Goal: Task Accomplishment & Management: Manage account settings

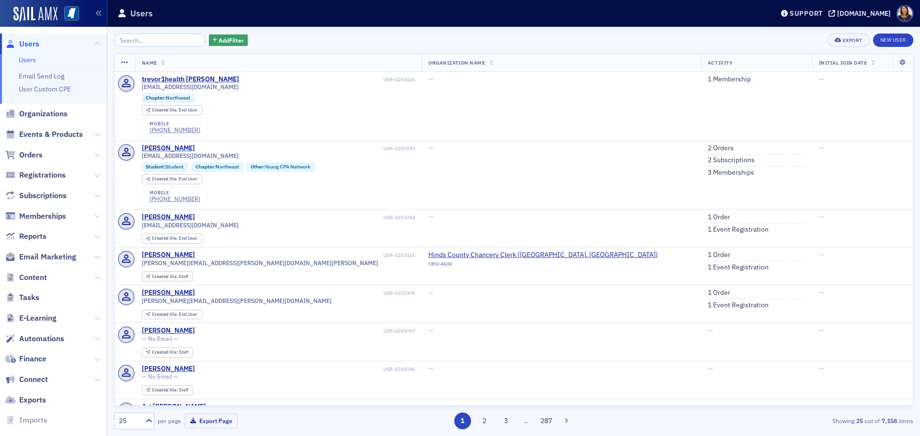
click at [34, 43] on span "Users" at bounding box center [29, 44] width 20 height 11
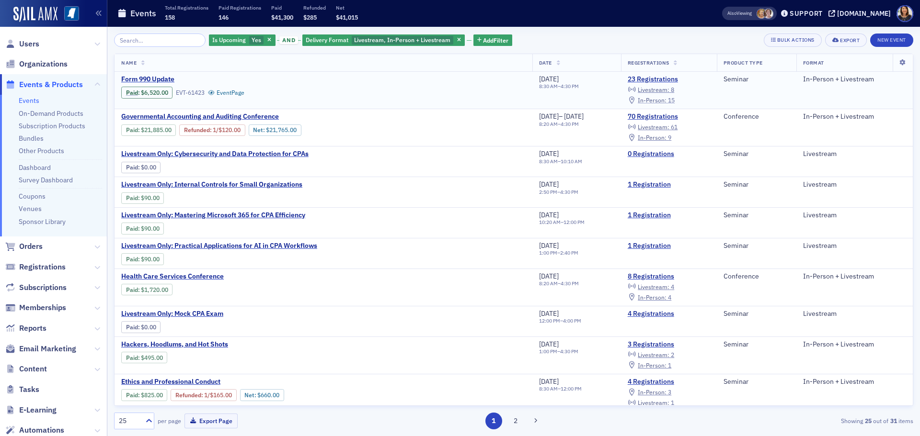
click at [656, 102] on span "In-Person :" at bounding box center [652, 100] width 29 height 8
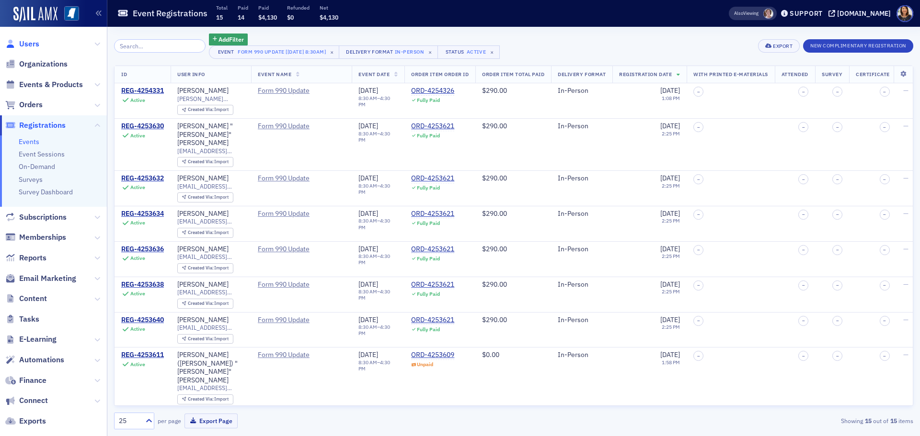
click at [30, 42] on span "Users" at bounding box center [29, 44] width 20 height 11
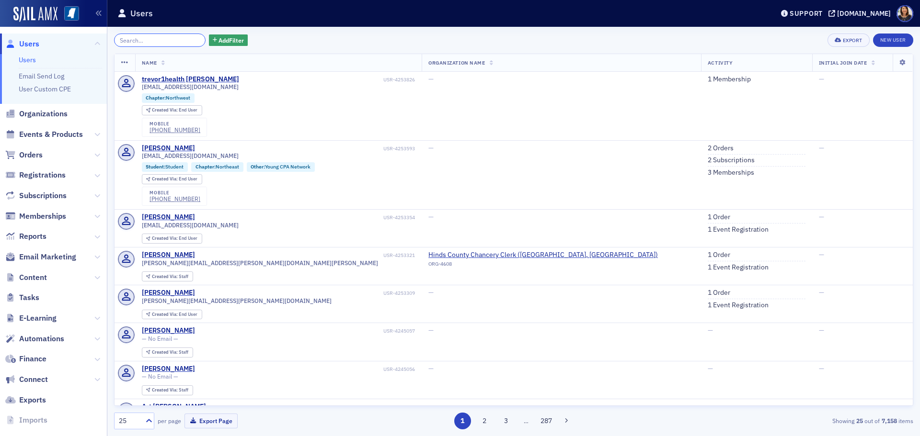
click at [148, 40] on input "search" at bounding box center [160, 40] width 92 height 13
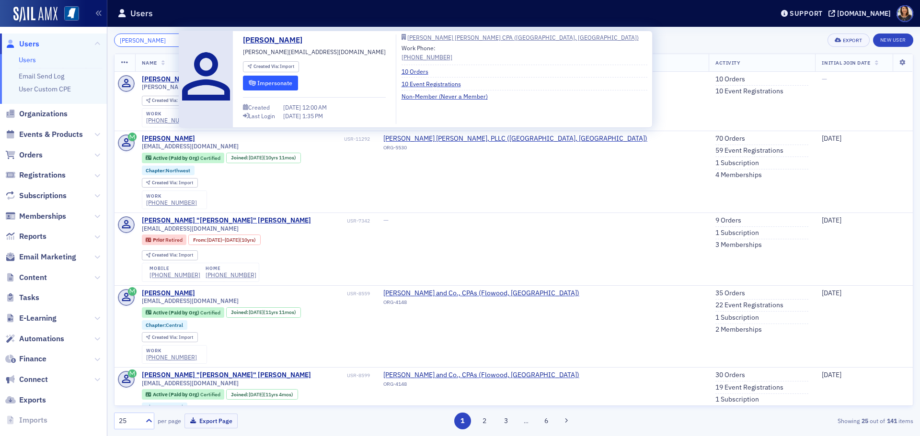
type input "david knight"
click at [263, 85] on button "Impersonate" at bounding box center [270, 83] width 55 height 15
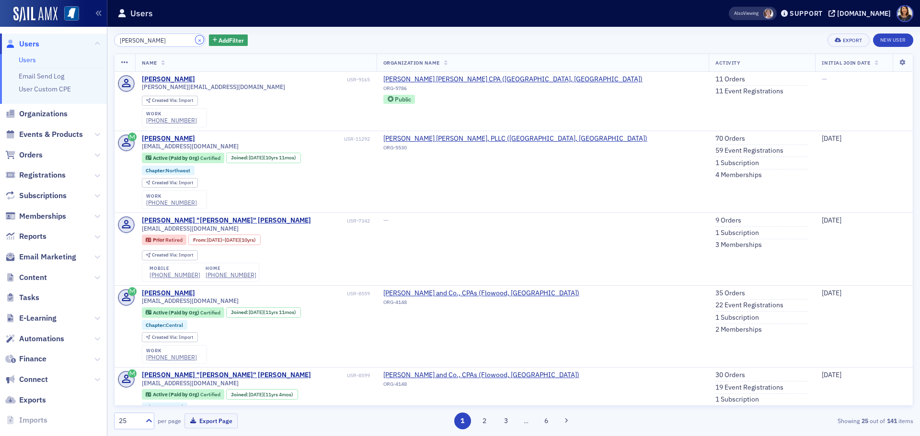
click at [195, 38] on button "×" at bounding box center [199, 39] width 9 height 9
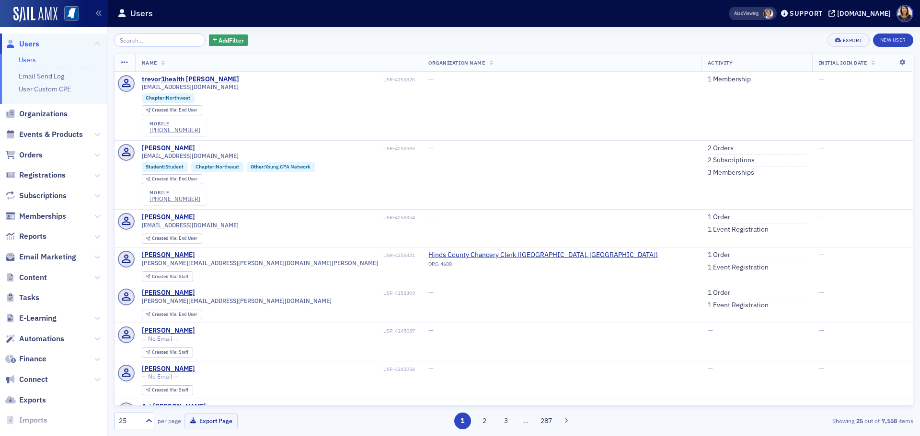
click at [34, 45] on span "Users" at bounding box center [29, 44] width 20 height 11
click at [33, 44] on span "Users" at bounding box center [29, 44] width 20 height 11
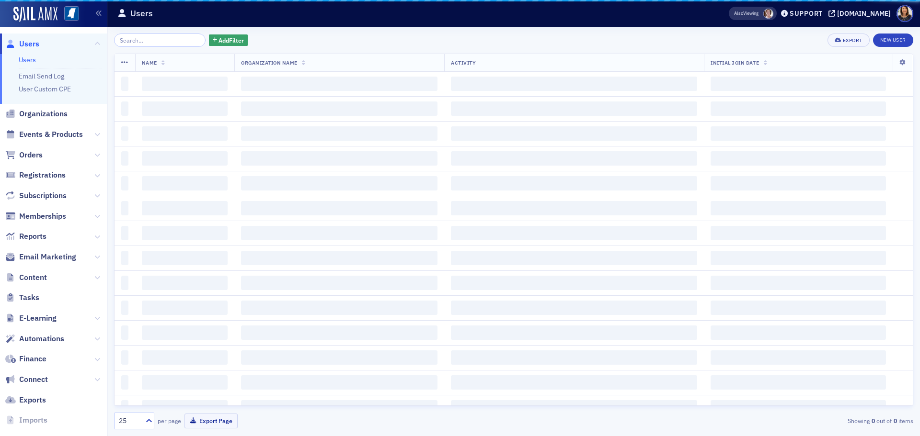
click at [141, 44] on input "search" at bounding box center [160, 40] width 92 height 13
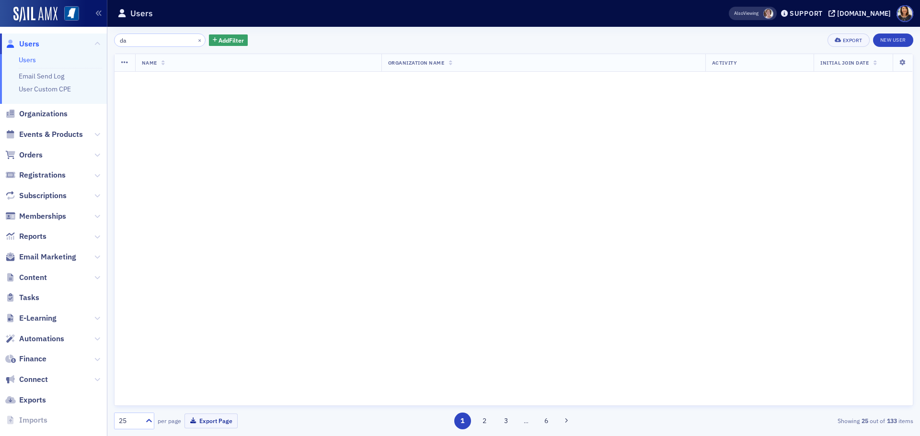
type input "d"
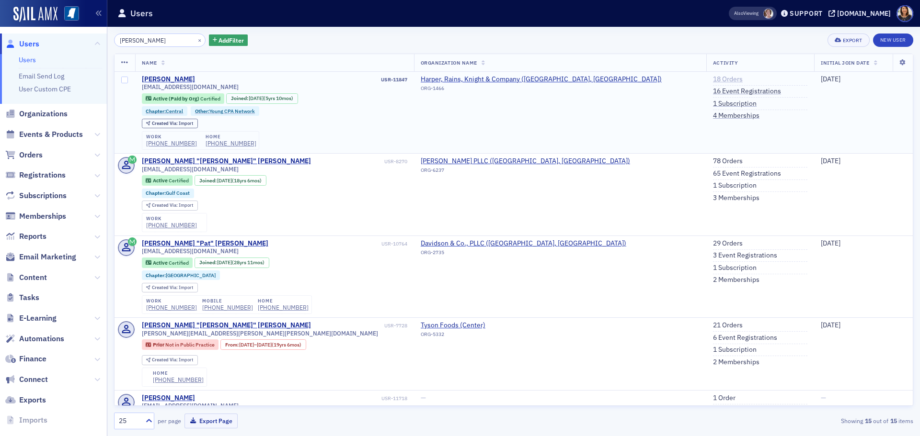
type input "forrest davidson"
click at [713, 79] on link "18 Orders" at bounding box center [728, 79] width 30 height 9
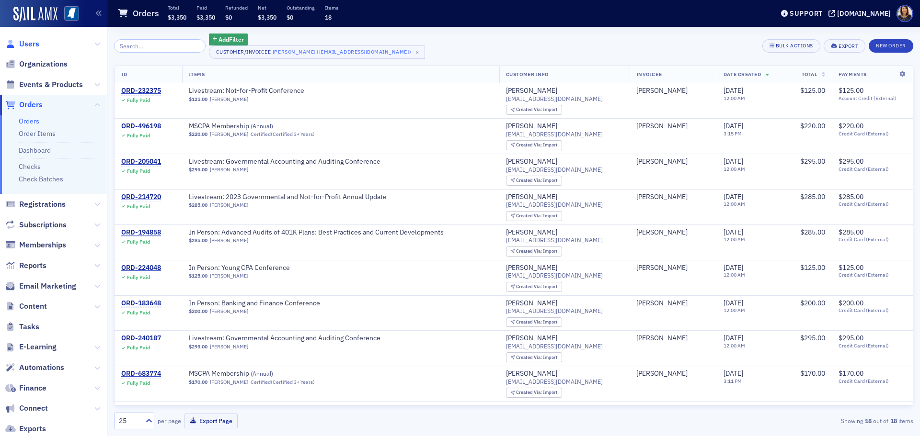
click at [24, 44] on span "Users" at bounding box center [29, 44] width 20 height 11
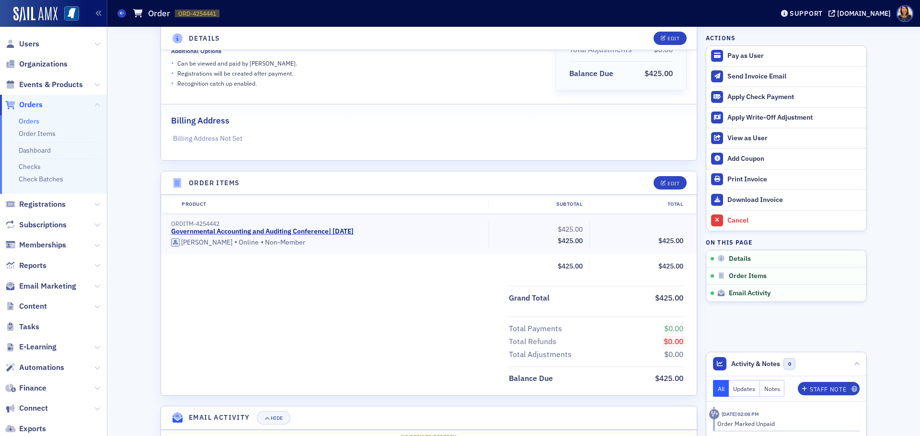
scroll to position [158, 0]
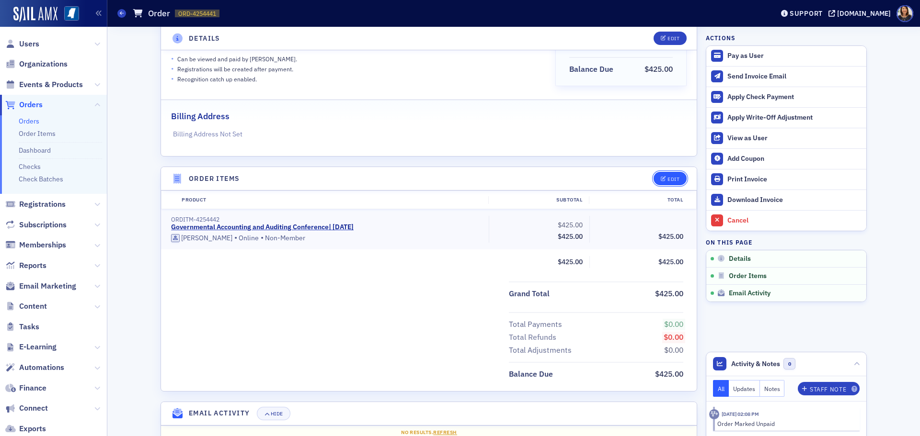
click at [663, 176] on button "Edit" at bounding box center [669, 178] width 33 height 13
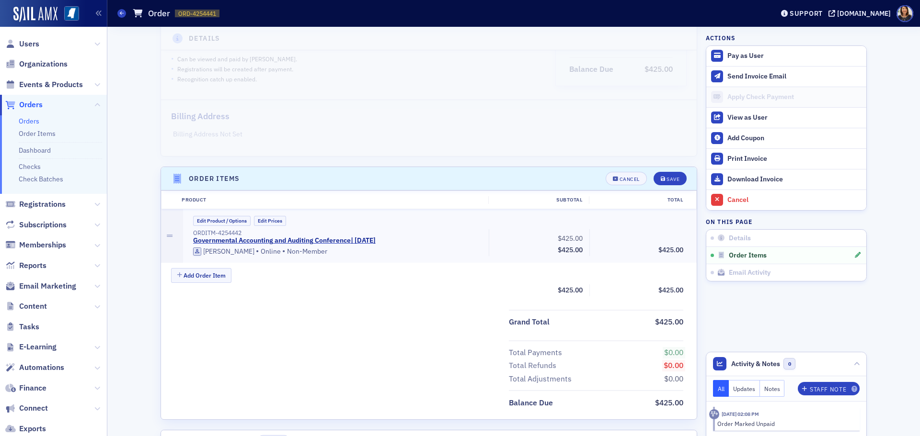
scroll to position [180, 0]
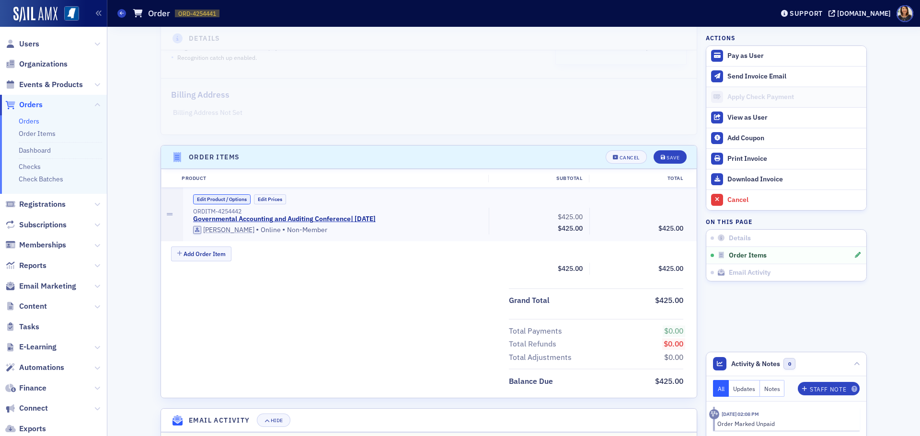
click at [227, 198] on button "Edit Product / Options" at bounding box center [221, 199] width 57 height 10
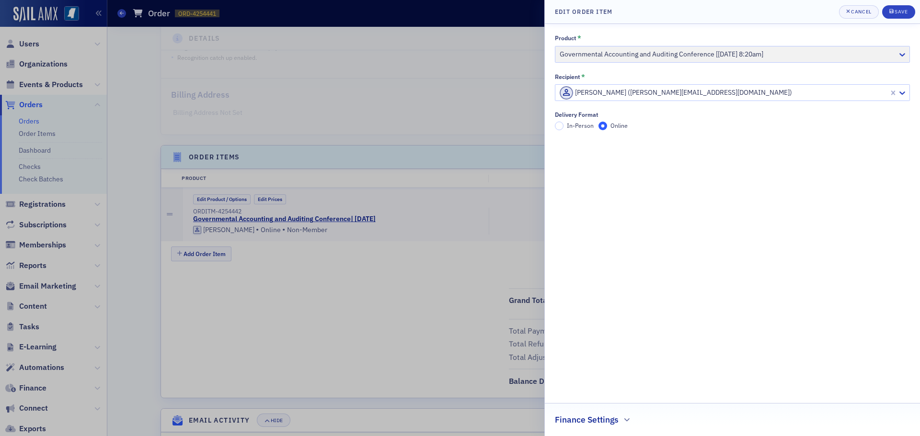
click at [288, 258] on div at bounding box center [460, 218] width 920 height 436
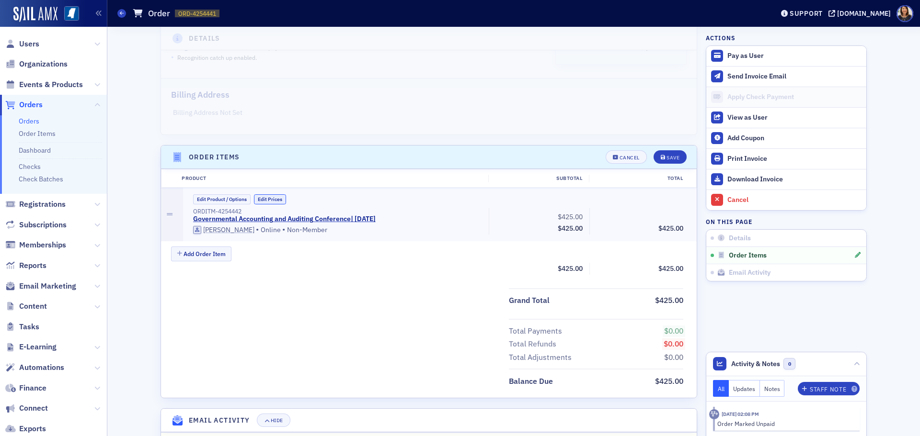
click at [273, 202] on button "Edit Prices" at bounding box center [270, 199] width 32 height 10
click at [559, 213] on input "425.00" at bounding box center [562, 215] width 47 height 13
click at [579, 214] on input "425.00" at bounding box center [562, 215] width 47 height 13
click at [654, 215] on input "0.00" at bounding box center [663, 215] width 47 height 13
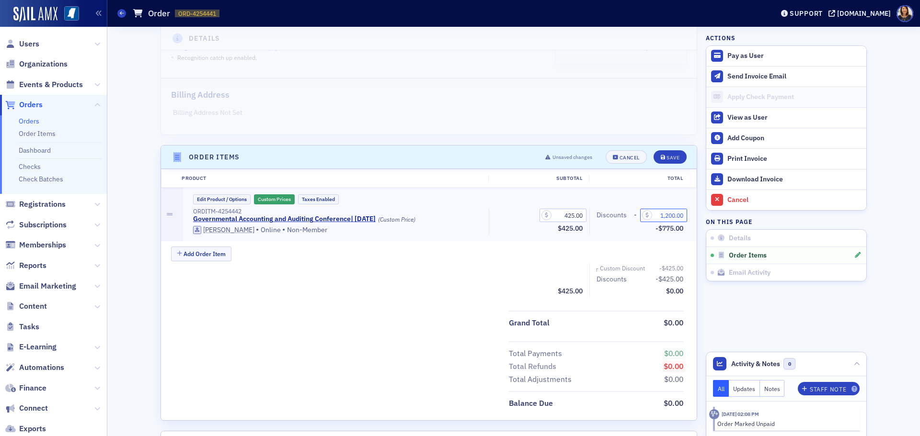
type input "1,200.00"
click at [672, 217] on input "1,200.00" at bounding box center [663, 215] width 47 height 13
click at [669, 217] on input "1,200.00" at bounding box center [663, 215] width 47 height 13
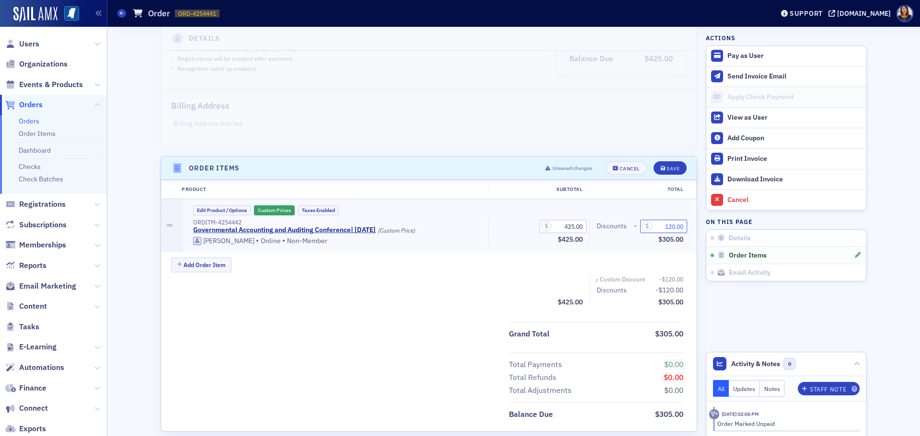
scroll to position [165, 0]
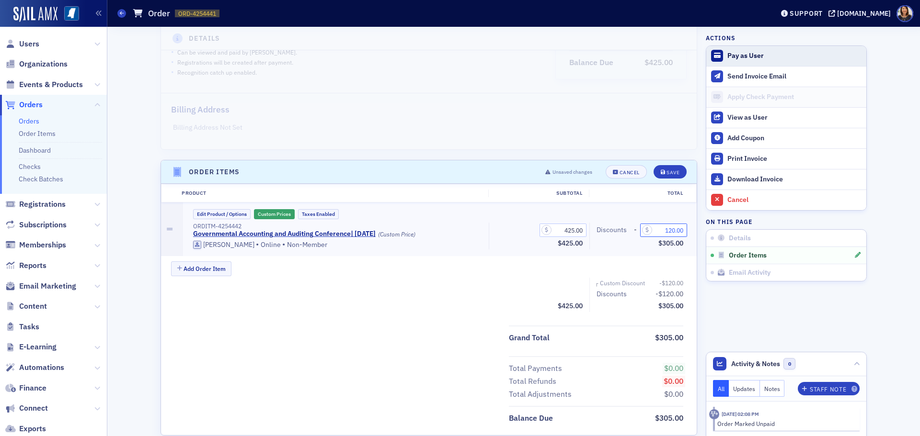
type input "120.00"
click at [744, 56] on div "Pay as User" at bounding box center [794, 56] width 134 height 9
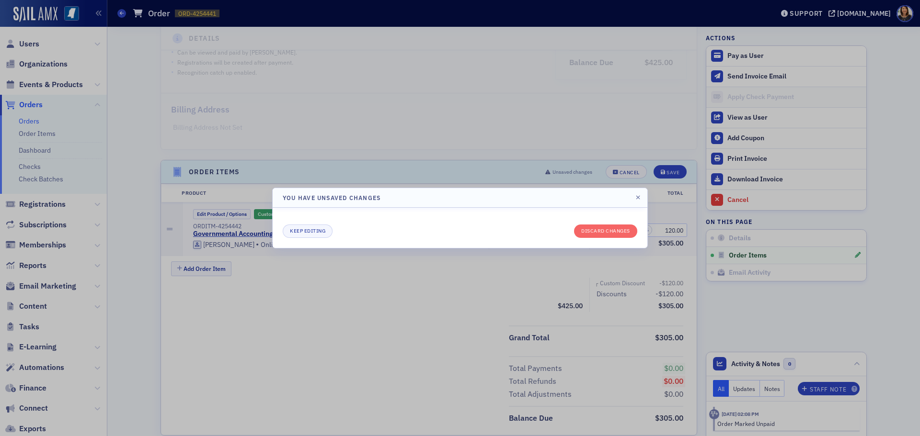
drag, startPoint x: 477, startPoint y: 277, endPoint x: 531, endPoint y: 255, distance: 58.3
click at [478, 277] on div at bounding box center [460, 218] width 920 height 436
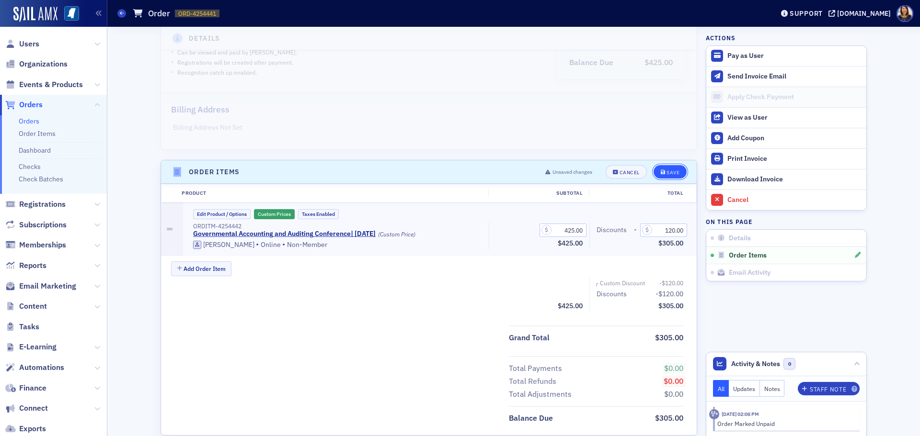
click at [677, 176] on button "Save" at bounding box center [669, 171] width 33 height 13
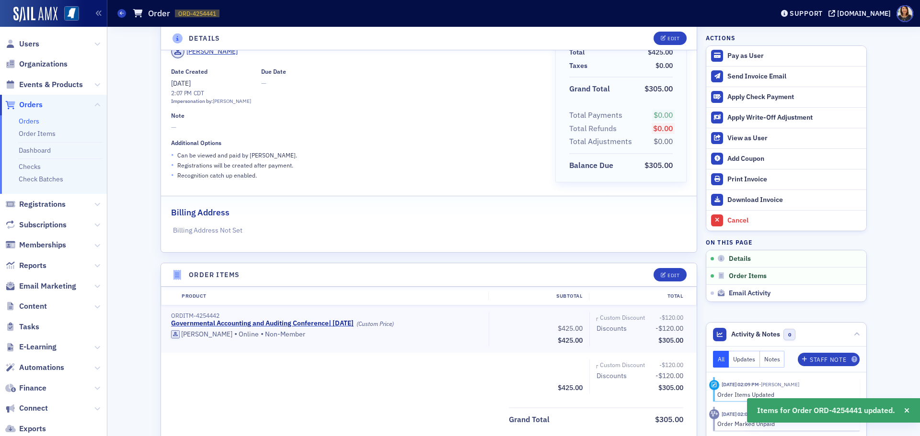
scroll to position [64, 0]
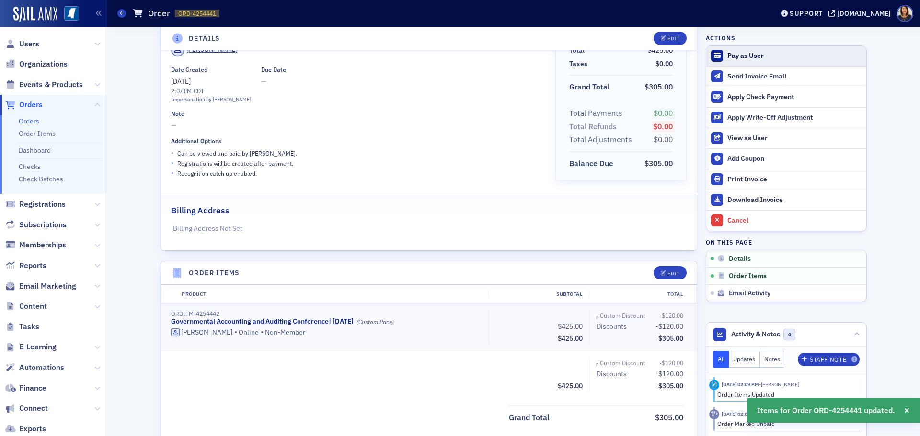
click at [740, 57] on div "Pay as User" at bounding box center [794, 56] width 134 height 9
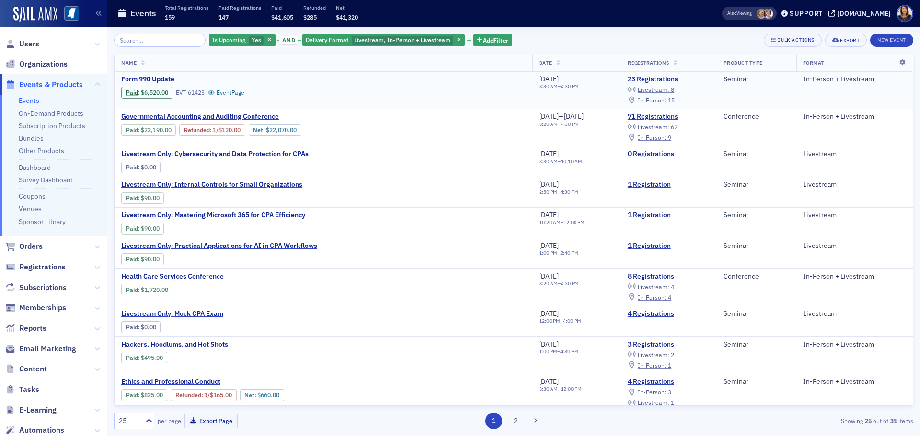
click at [661, 97] on span "In-Person :" at bounding box center [652, 100] width 29 height 8
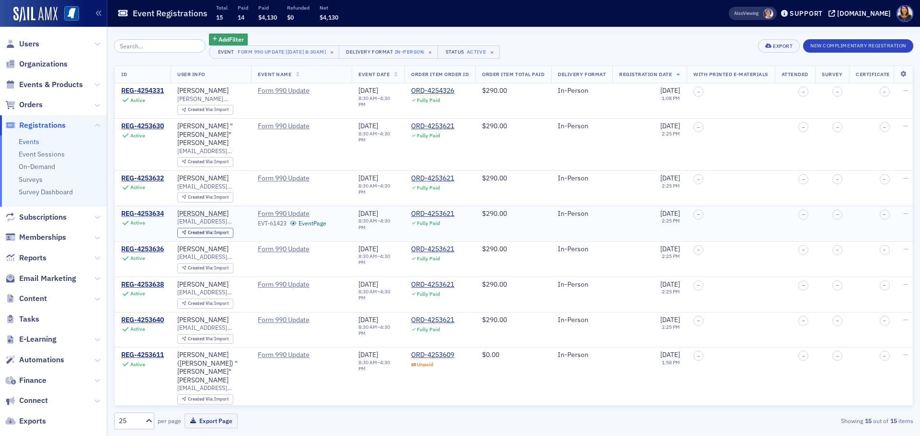
click at [150, 210] on div "REG-4253634" at bounding box center [142, 214] width 43 height 9
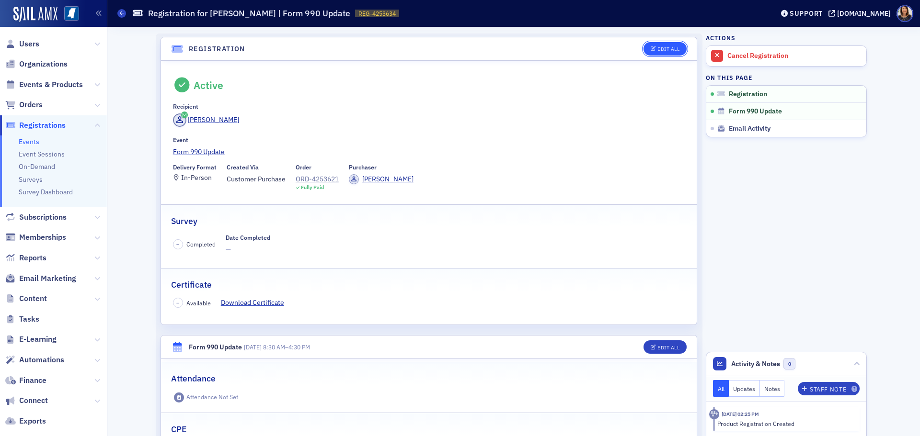
click at [675, 46] on div "Edit All" at bounding box center [668, 48] width 22 height 5
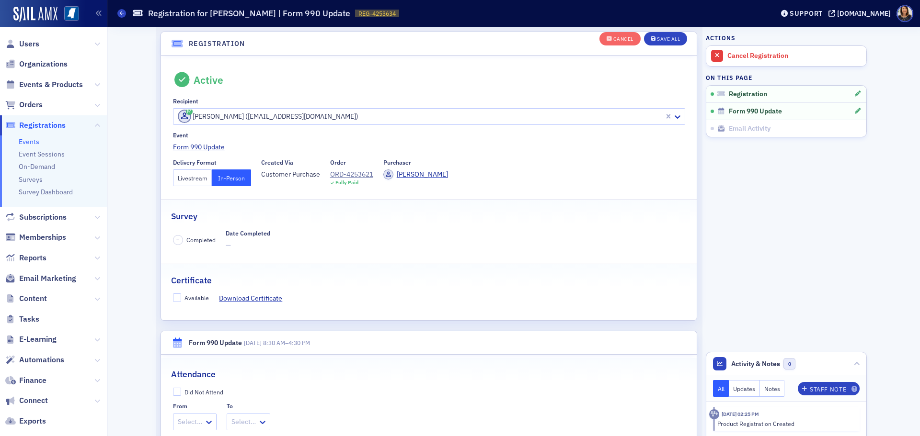
click at [187, 178] on button "Livestream" at bounding box center [192, 178] width 39 height 17
click at [665, 36] on div "Save All" at bounding box center [668, 38] width 23 height 5
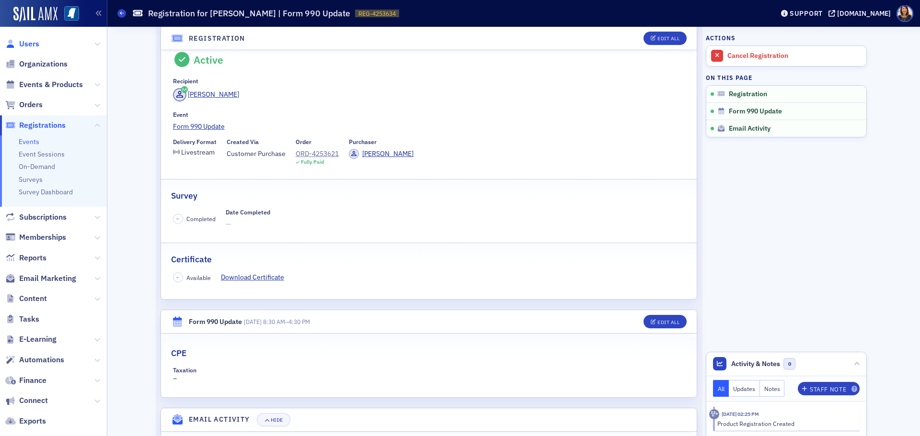
click at [33, 43] on span "Users" at bounding box center [29, 44] width 20 height 11
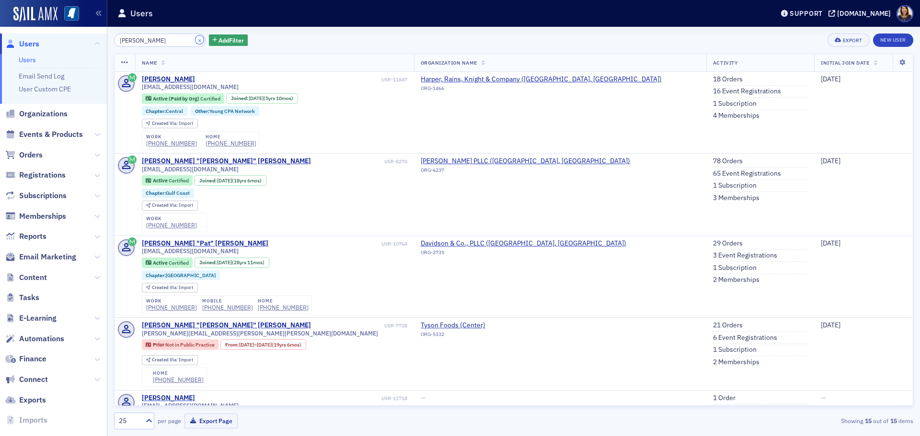
click at [195, 40] on button "×" at bounding box center [199, 39] width 9 height 9
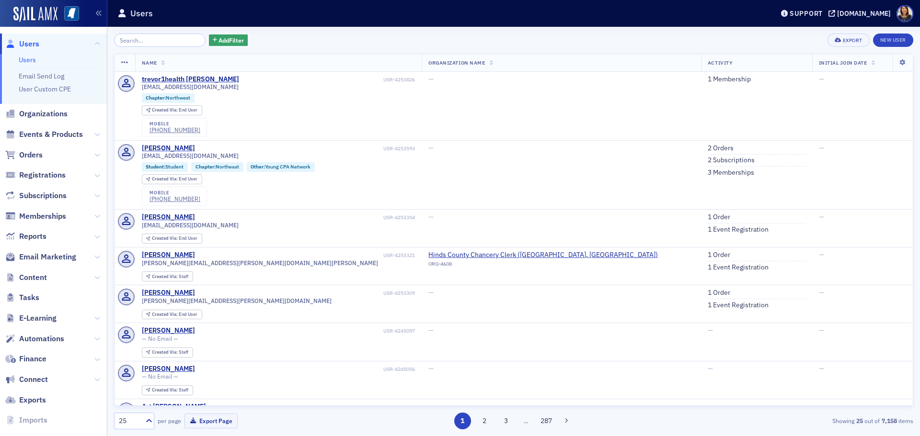
click at [26, 40] on span "Users" at bounding box center [29, 44] width 20 height 11
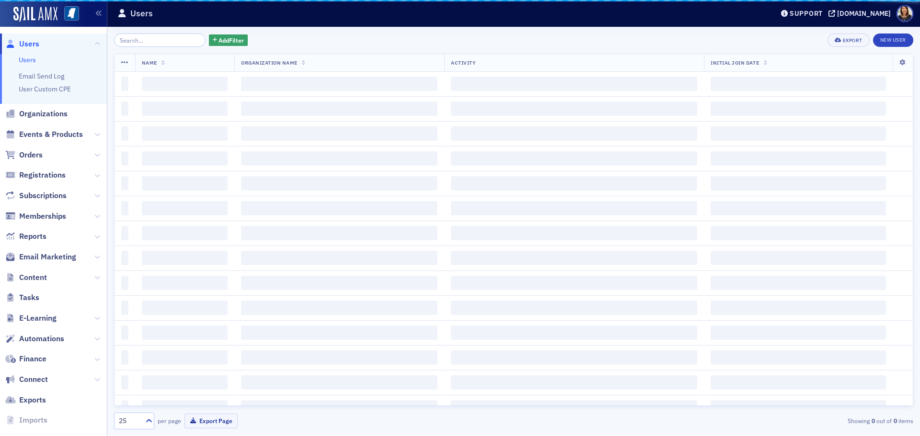
click at [23, 44] on span "Users" at bounding box center [29, 44] width 20 height 11
